Goal: Information Seeking & Learning: Learn about a topic

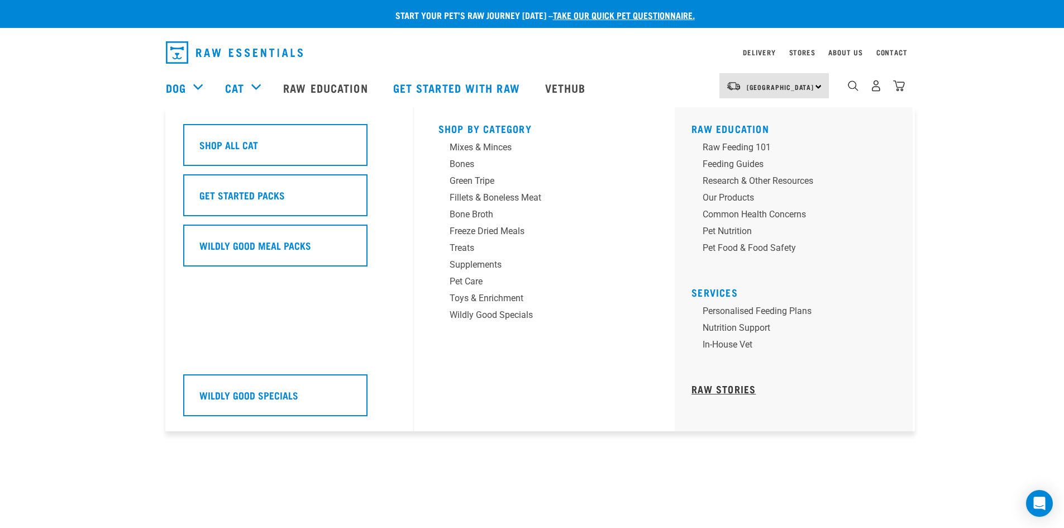
click at [734, 388] on link "Raw Stories" at bounding box center [723, 389] width 64 height 6
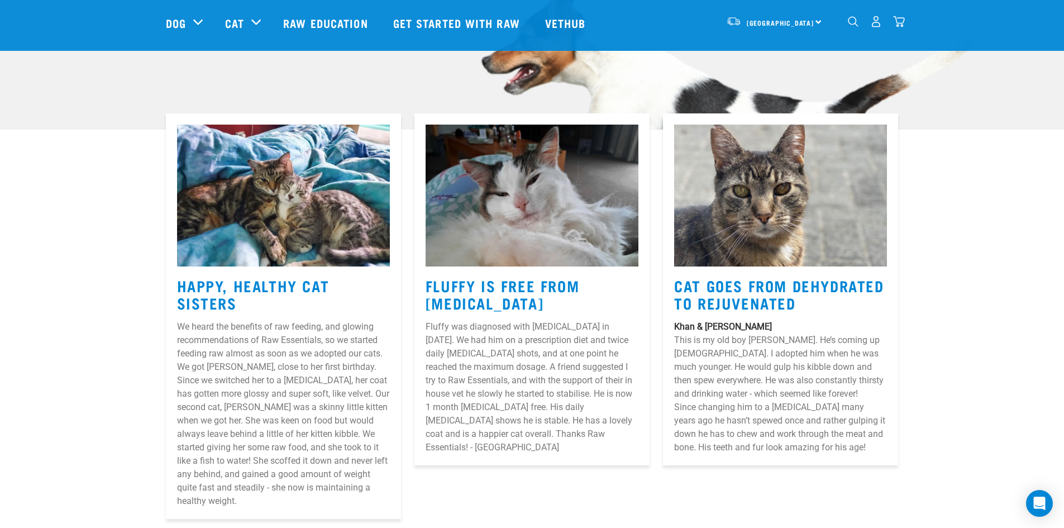
scroll to position [391, 0]
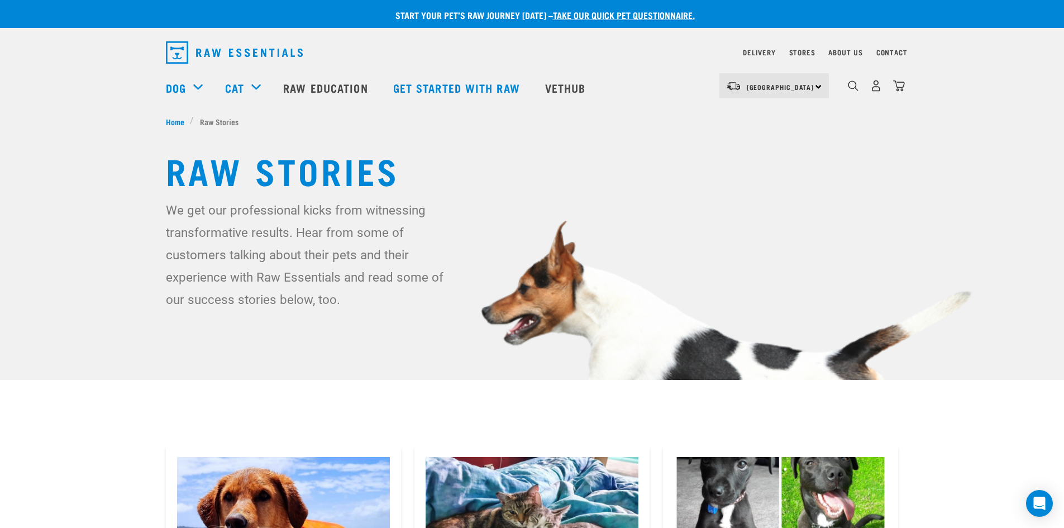
scroll to position [354, 0]
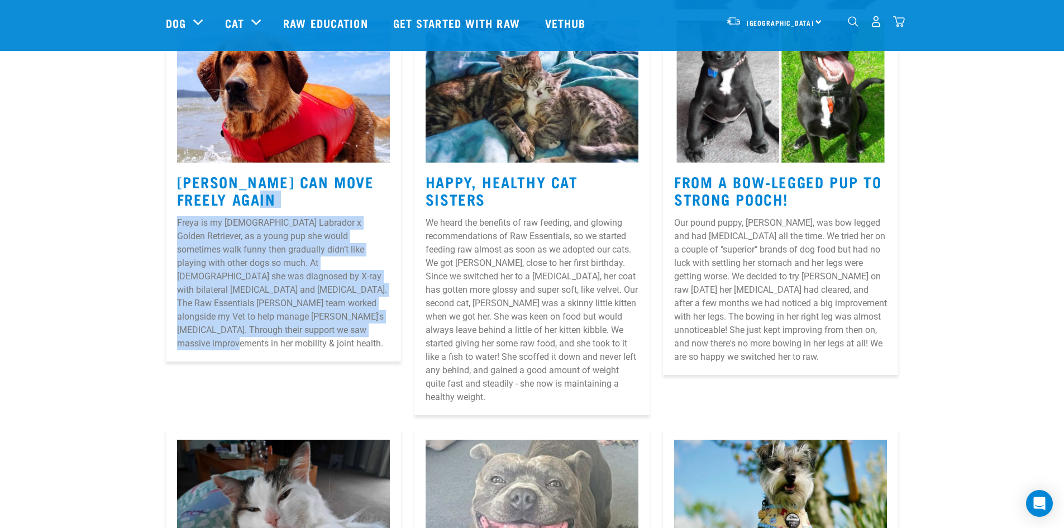
drag, startPoint x: 178, startPoint y: 177, endPoint x: 265, endPoint y: 331, distance: 177.1
click at [265, 331] on article "[PERSON_NAME] Can Move Freely Again [PERSON_NAME] is my [DEMOGRAPHIC_DATA] Labr…" at bounding box center [283, 185] width 235 height 352
copy article "[PERSON_NAME] Can Move Freely Again [PERSON_NAME] is my [DEMOGRAPHIC_DATA] Labr…"
